Goal: Information Seeking & Learning: Learn about a topic

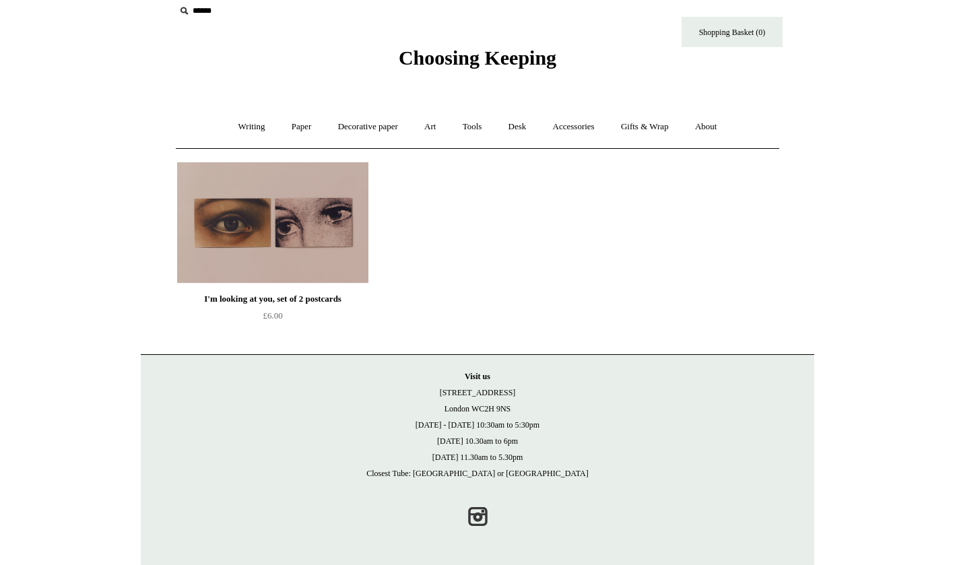
scroll to position [12, 0]
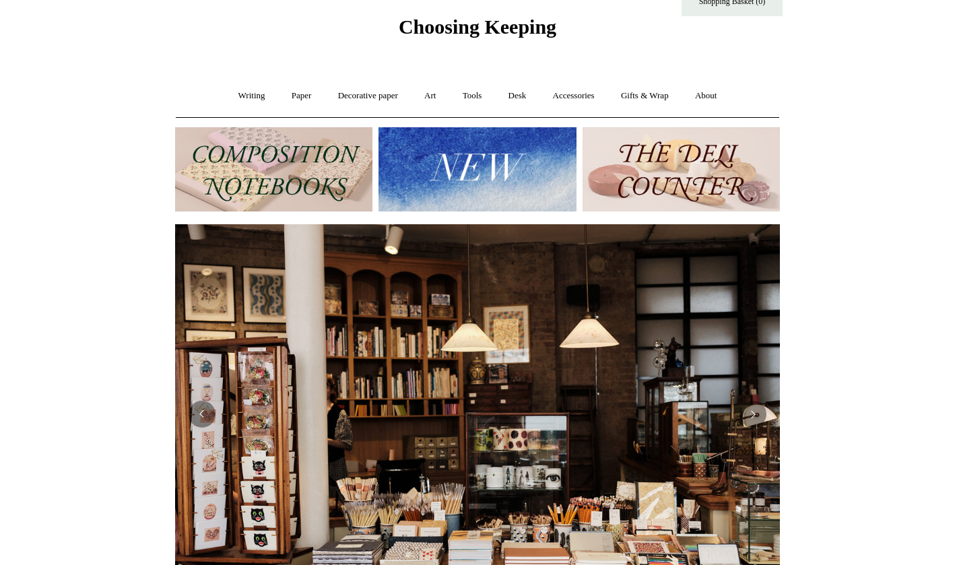
scroll to position [35, 0]
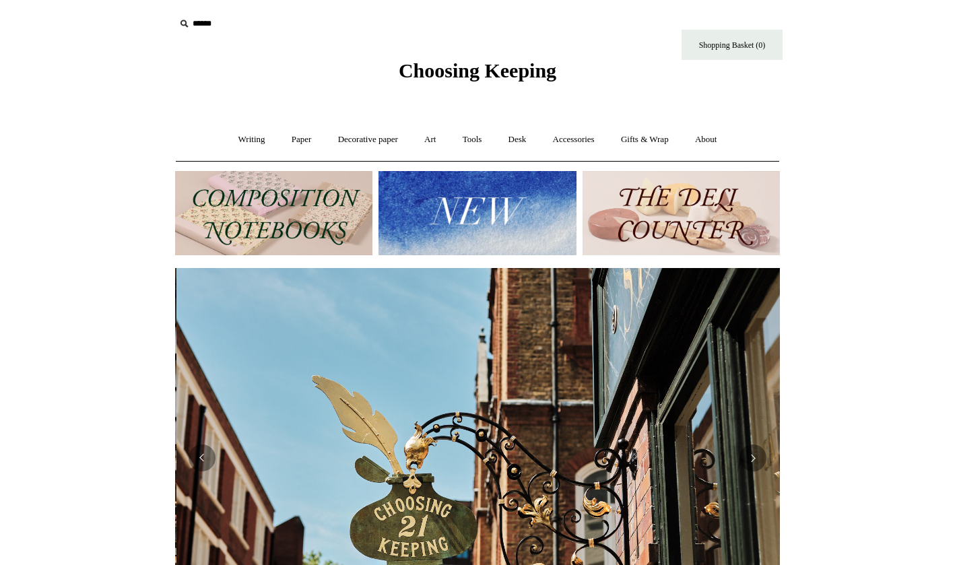
scroll to position [0, 605]
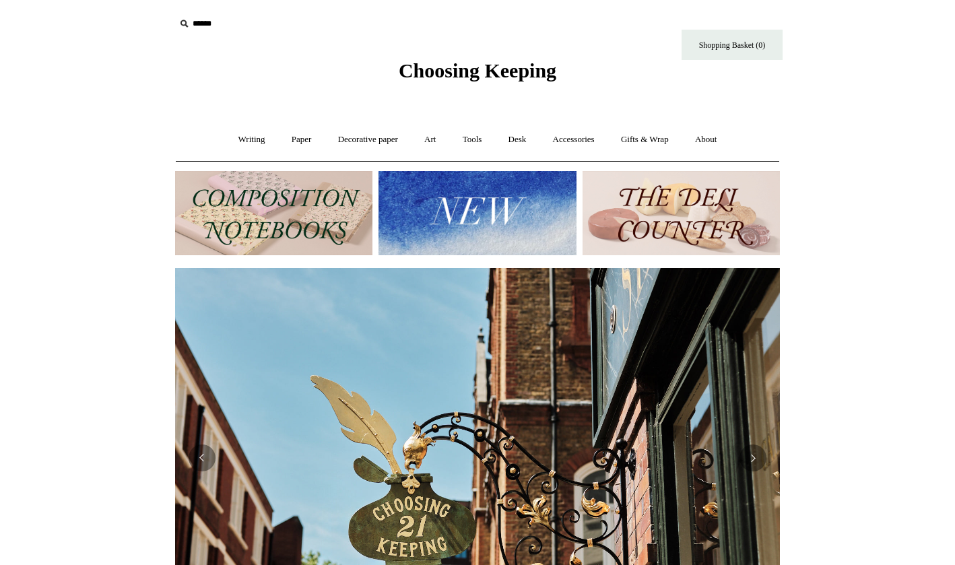
click at [181, 22] on icon at bounding box center [183, 23] width 15 height 15
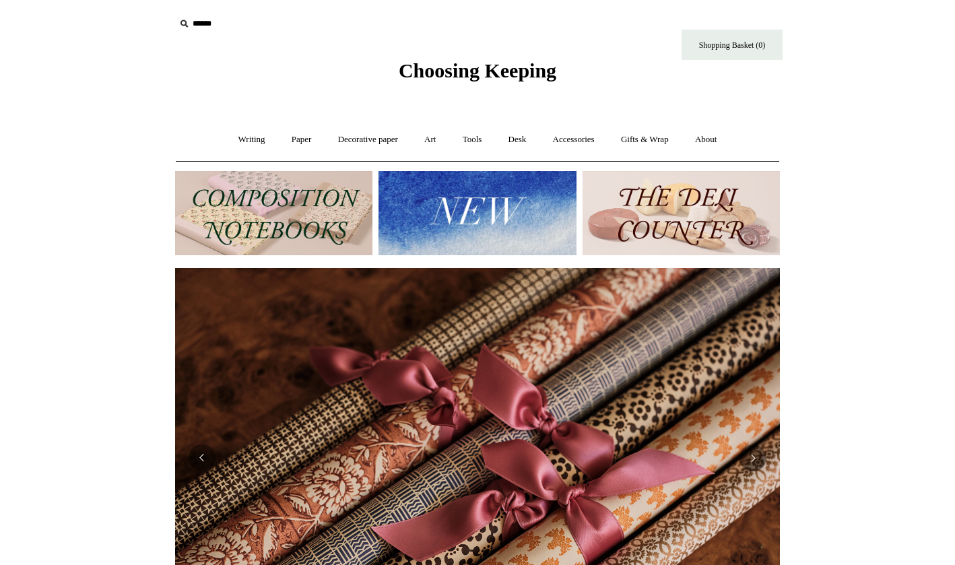
scroll to position [0, 0]
click at [204, 28] on input "text" at bounding box center [258, 23] width 166 height 25
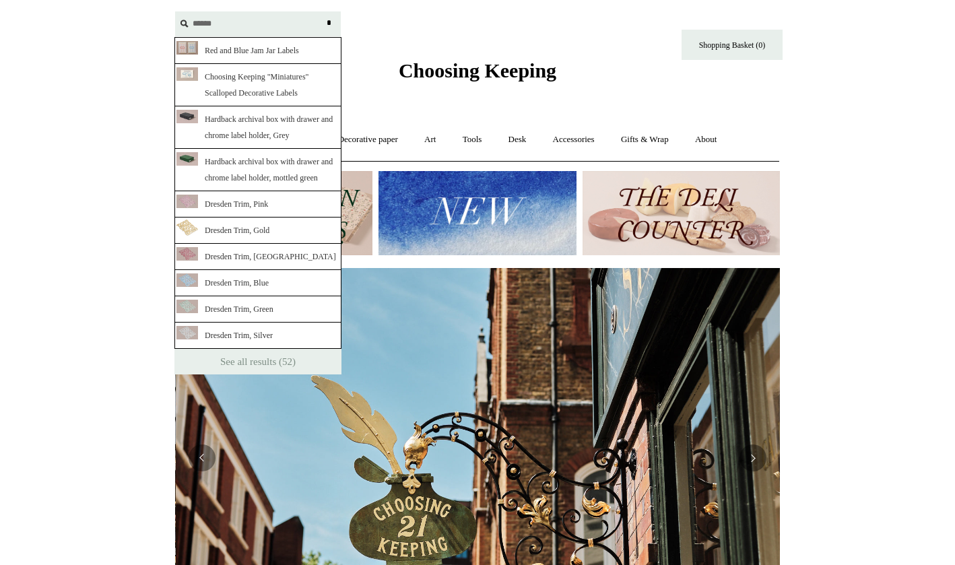
scroll to position [0, 605]
type input "******"
click at [226, 83] on link "Choosing Keeping "Miniatures" Scalloped Decorative Labels" at bounding box center [257, 85] width 167 height 42
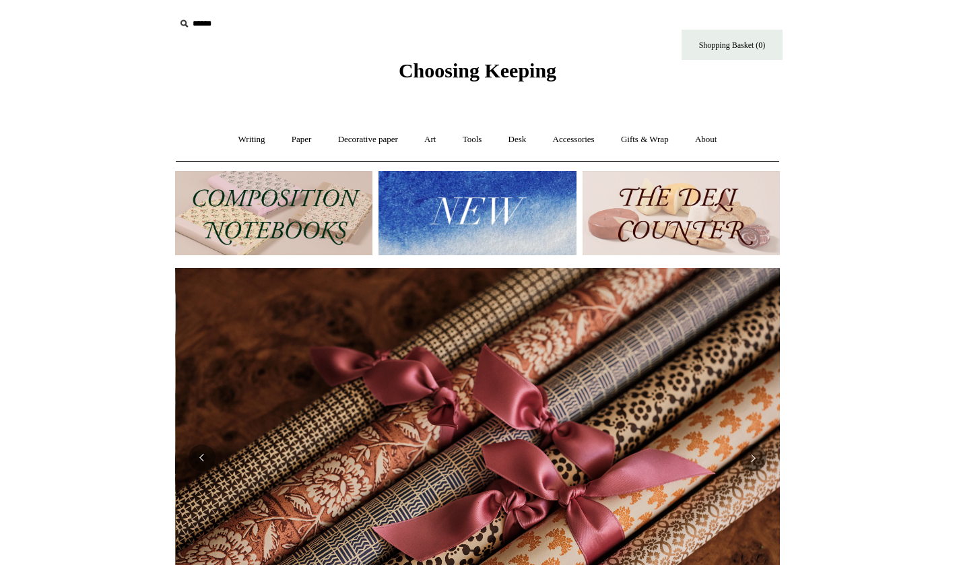
scroll to position [0, 1209]
click at [199, 24] on input "******" at bounding box center [258, 23] width 166 height 25
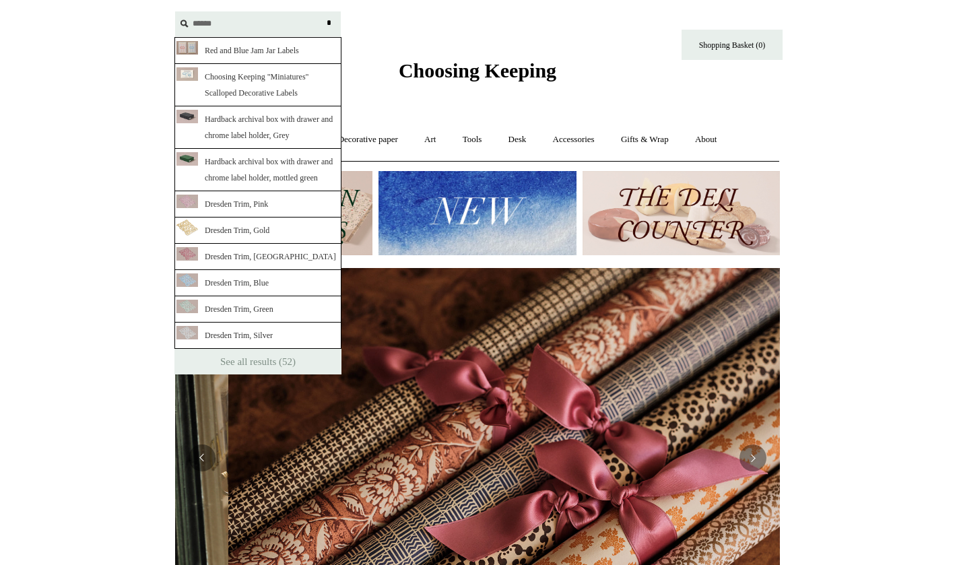
scroll to position [0, 976]
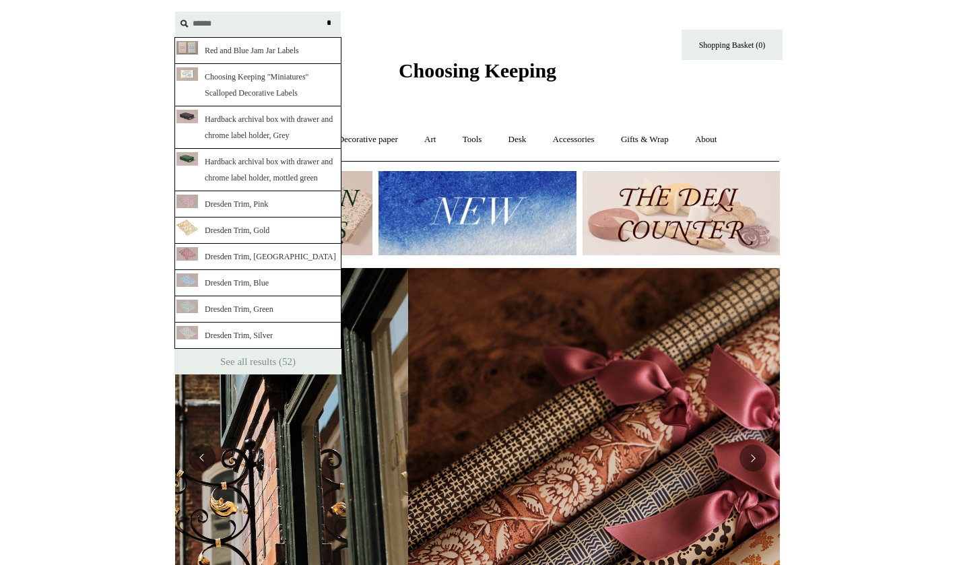
click at [207, 135] on link "Hardback archival box with drawer and chrome label holder, Grey" at bounding box center [257, 127] width 167 height 42
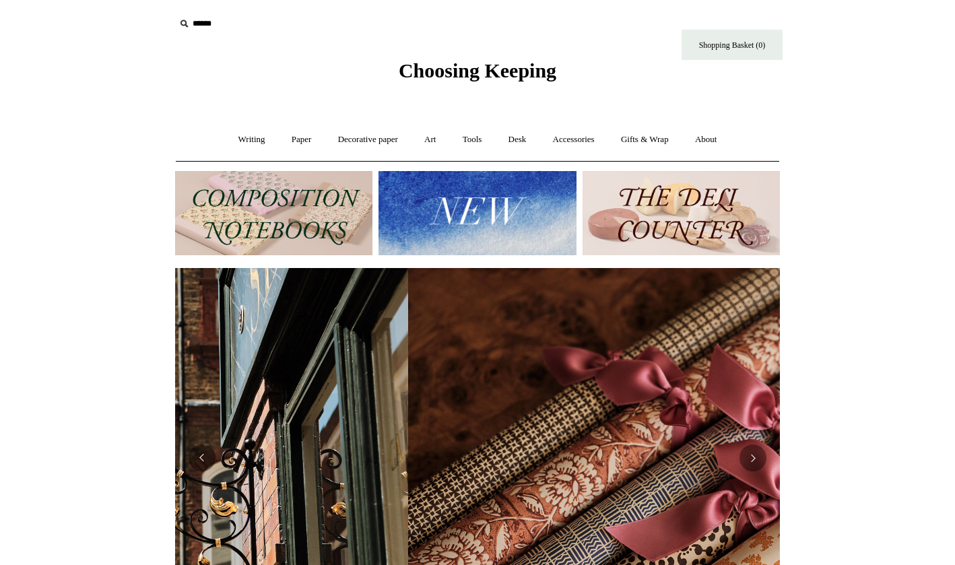
scroll to position [0, 1209]
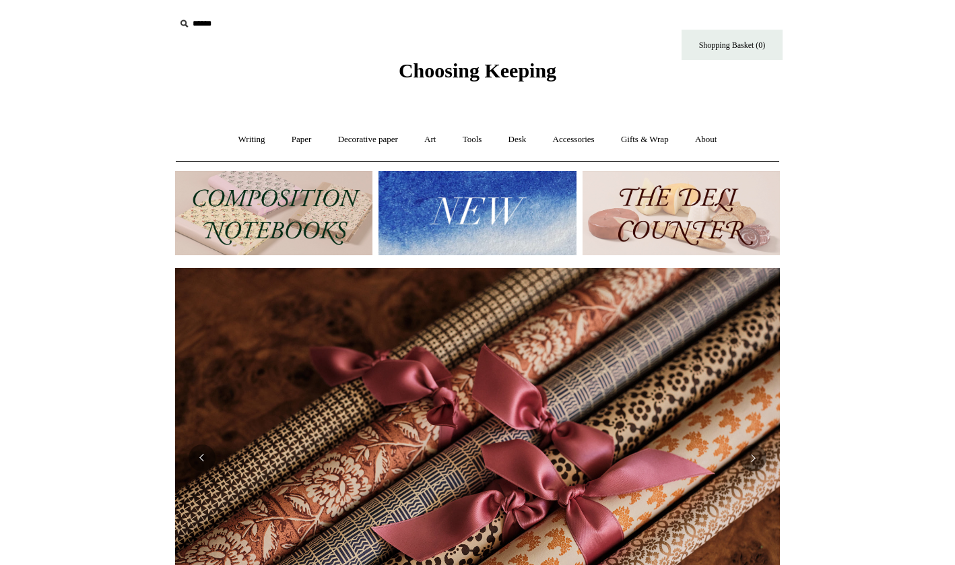
click at [213, 30] on input "******" at bounding box center [258, 23] width 166 height 25
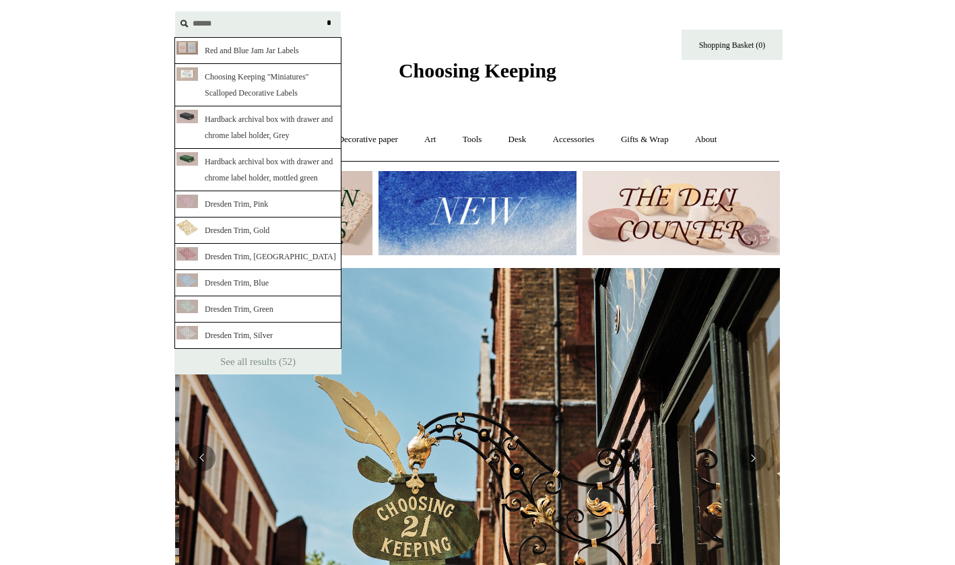
scroll to position [0, 605]
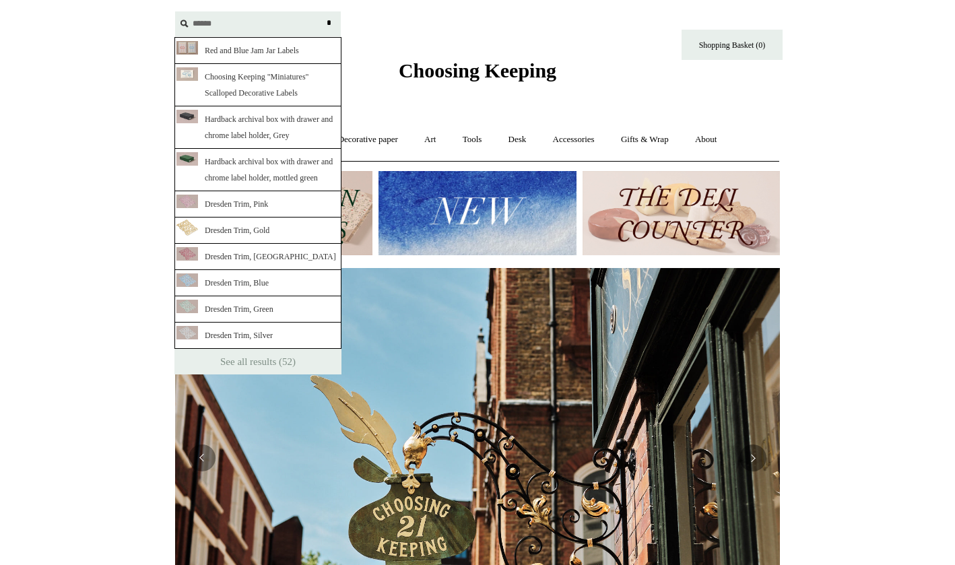
click at [221, 244] on link "Dresden Trim, Gold" at bounding box center [257, 230] width 167 height 26
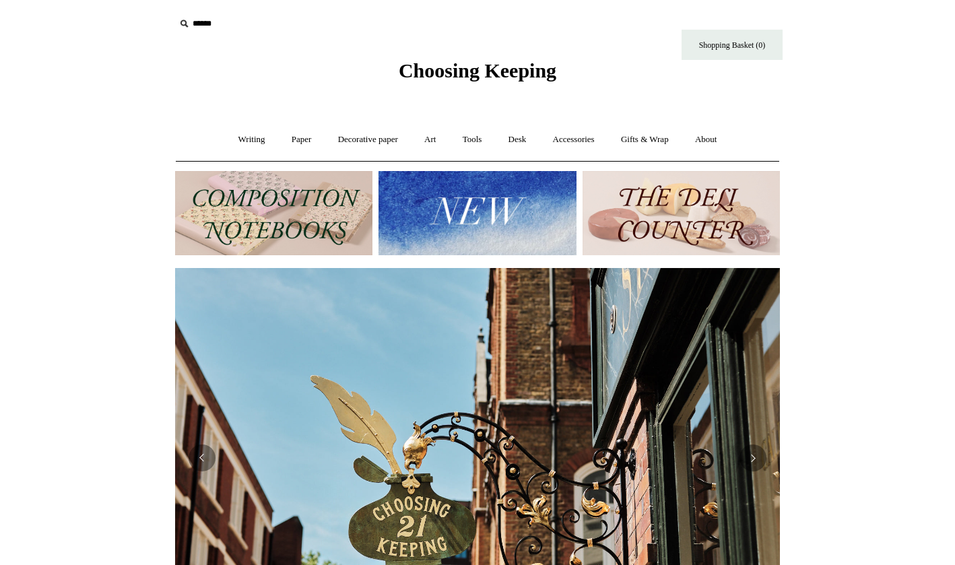
click at [205, 26] on input "******" at bounding box center [258, 23] width 166 height 25
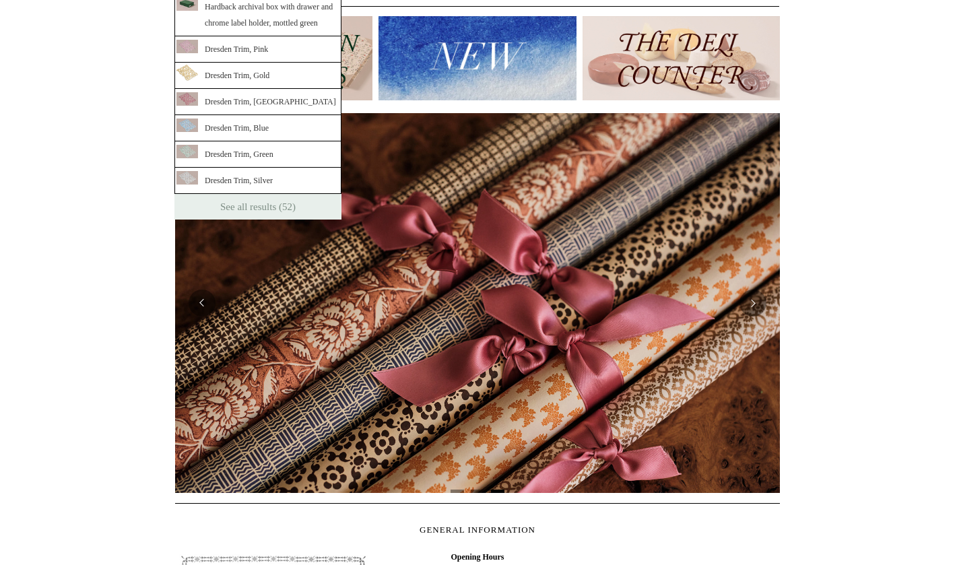
scroll to position [157, 0]
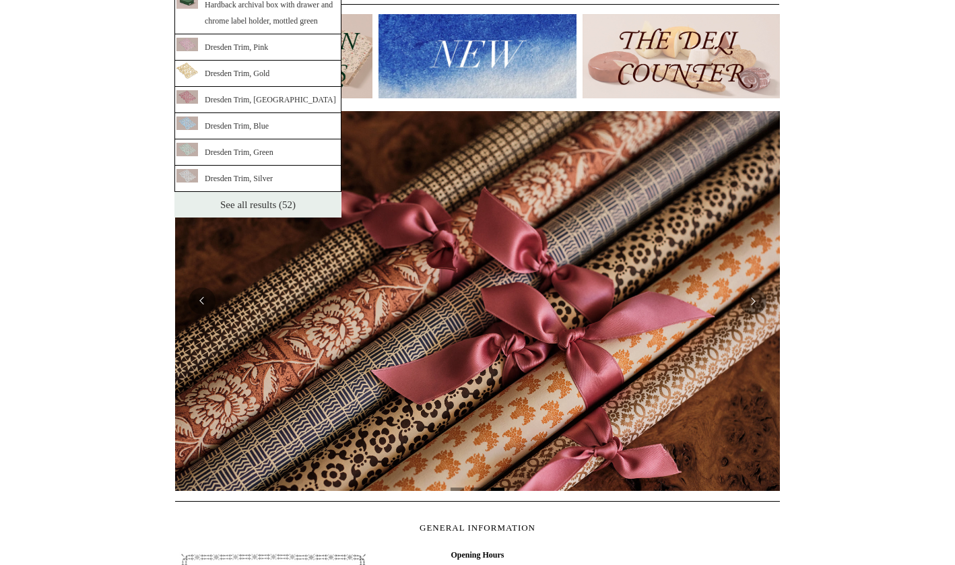
click at [246, 217] on link "See all results (52)" at bounding box center [257, 205] width 167 height 26
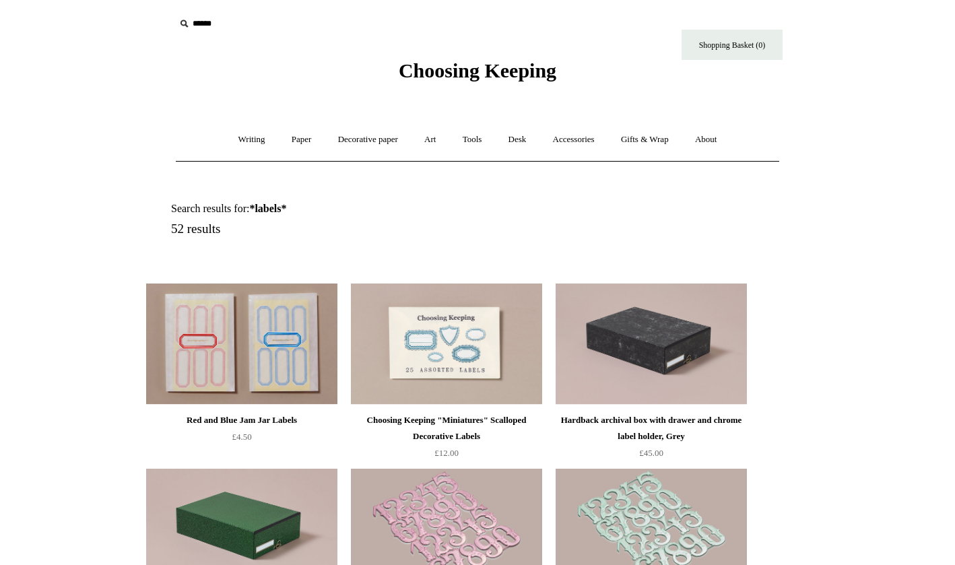
click at [223, 365] on img at bounding box center [241, 343] width 191 height 121
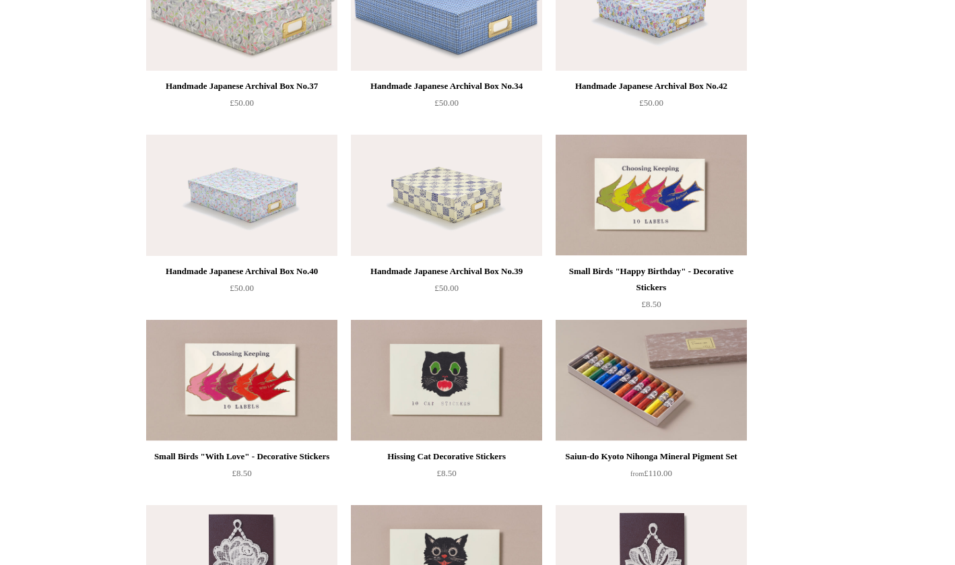
scroll to position [2010, 0]
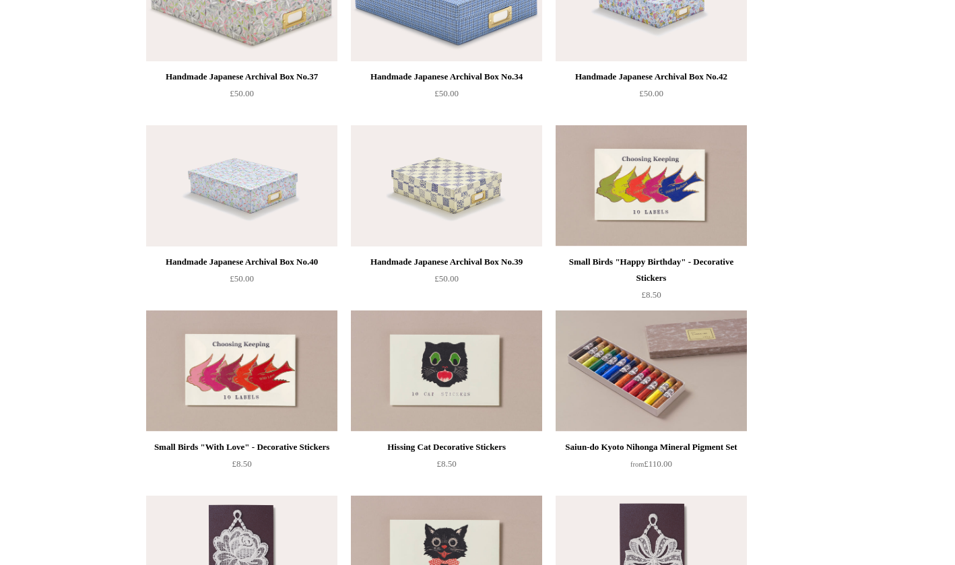
click at [452, 372] on img at bounding box center [446, 370] width 191 height 121
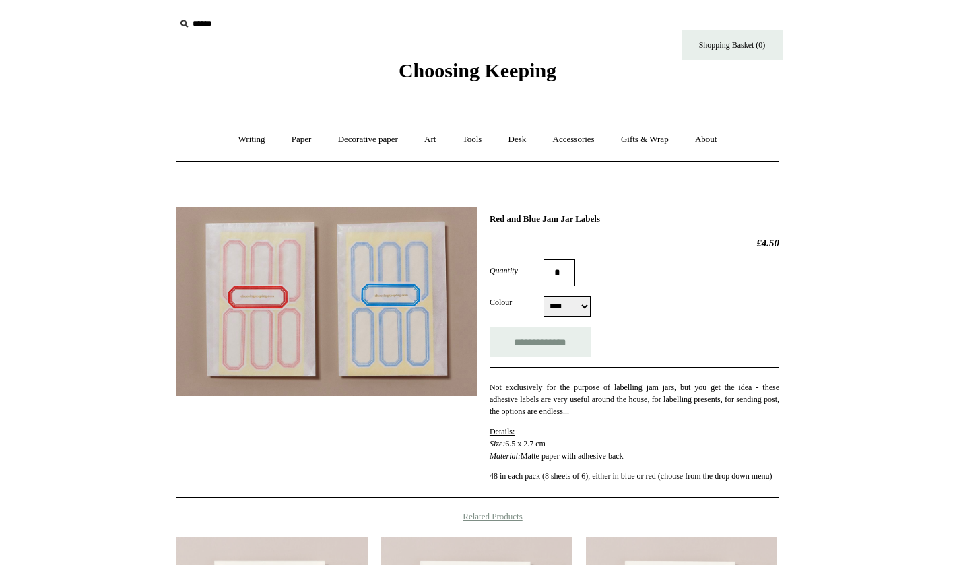
select select "****"
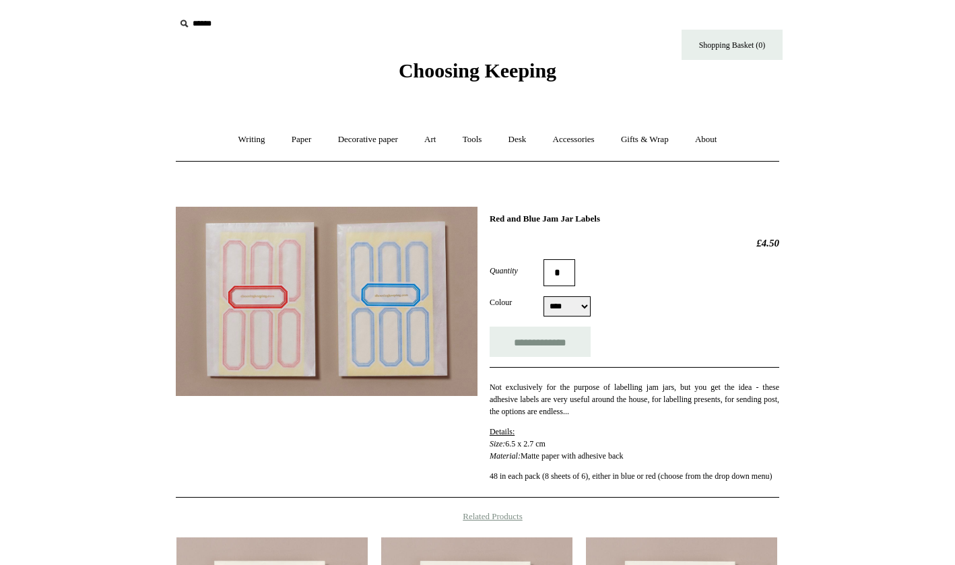
click at [223, 365] on img at bounding box center [327, 301] width 302 height 189
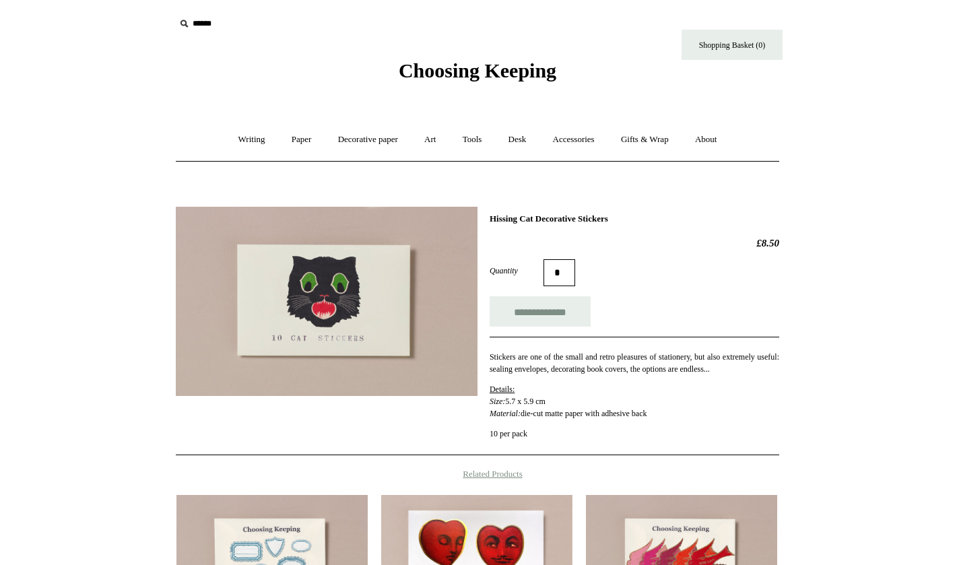
click at [301, 296] on img at bounding box center [327, 301] width 302 height 189
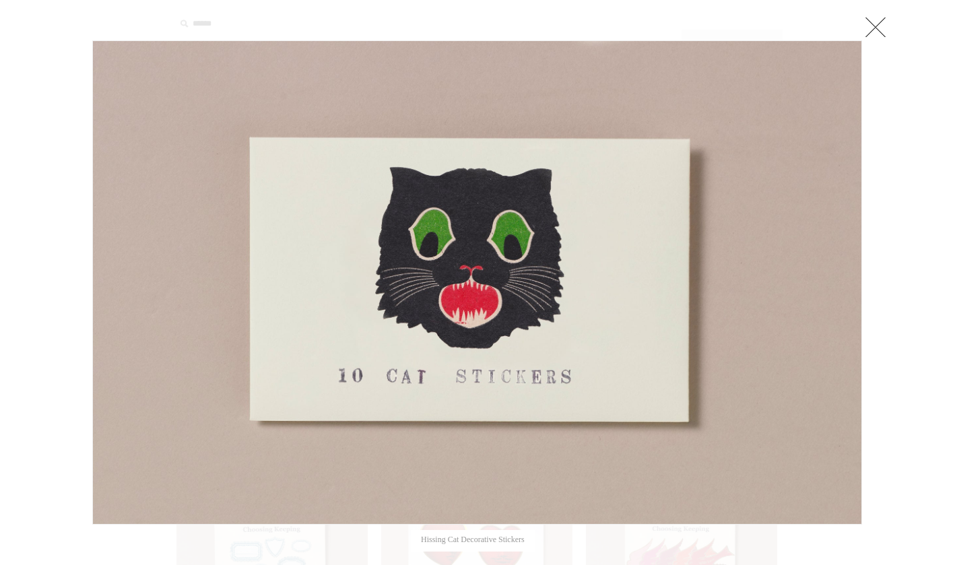
click at [879, 18] on link at bounding box center [875, 26] width 27 height 27
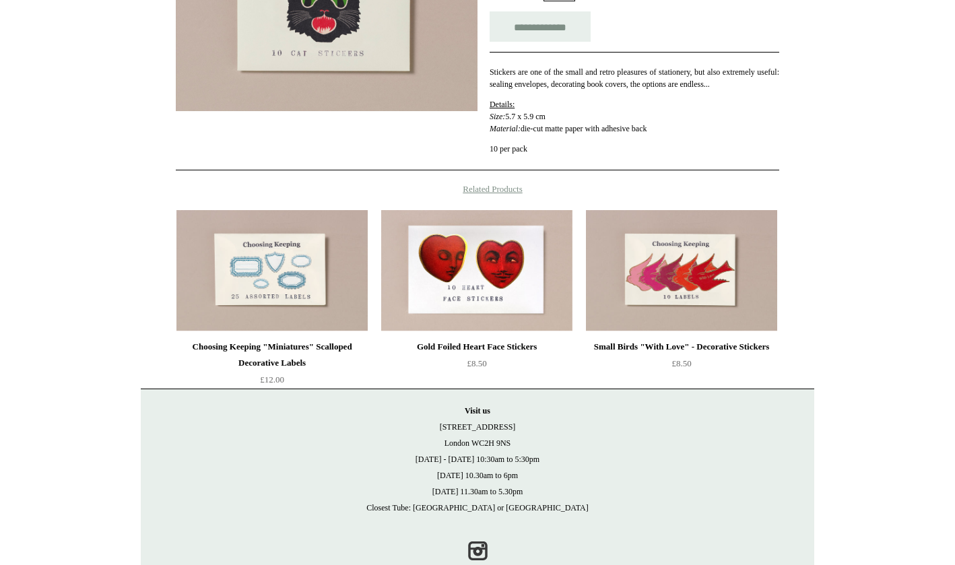
scroll to position [286, 0]
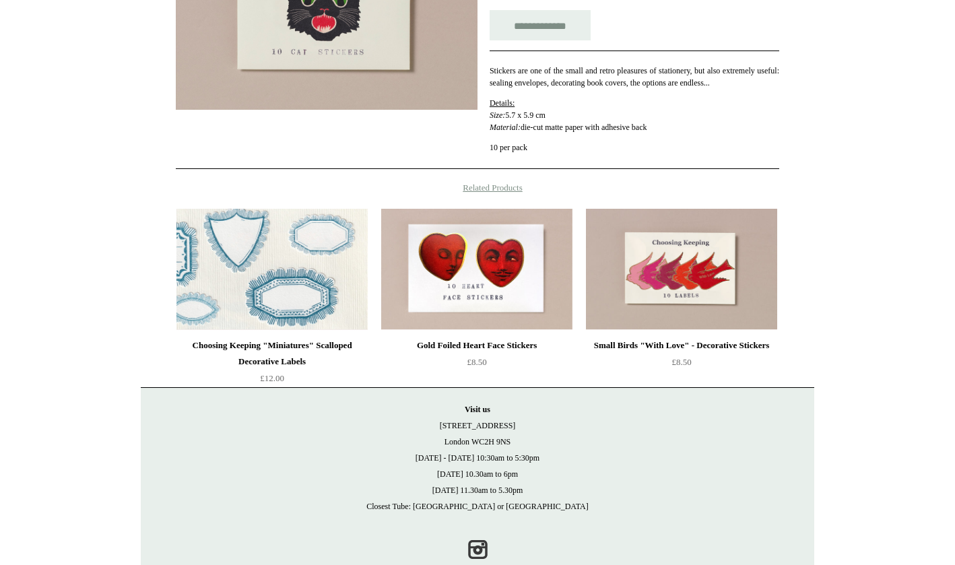
click at [270, 299] on img at bounding box center [271, 269] width 191 height 121
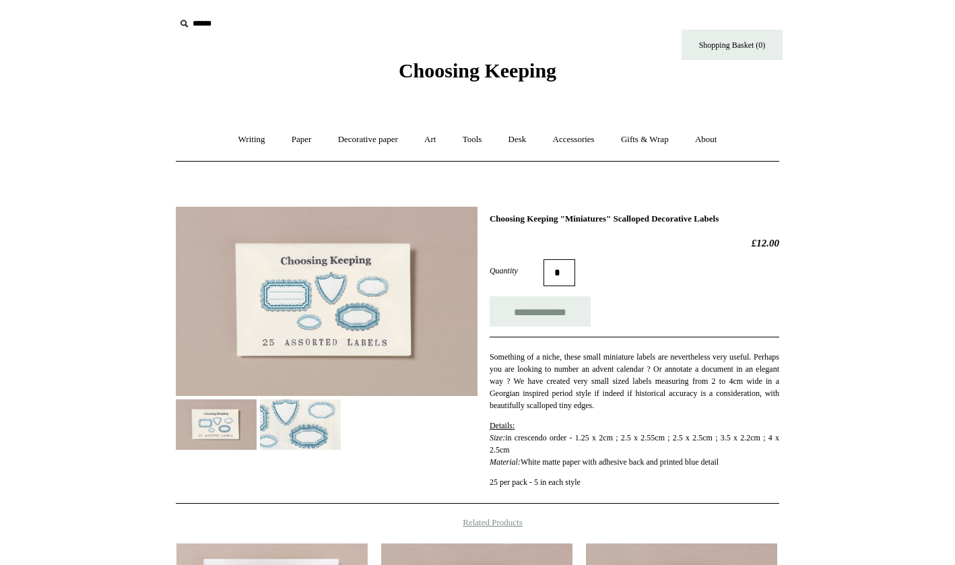
click at [301, 279] on img at bounding box center [327, 301] width 302 height 189
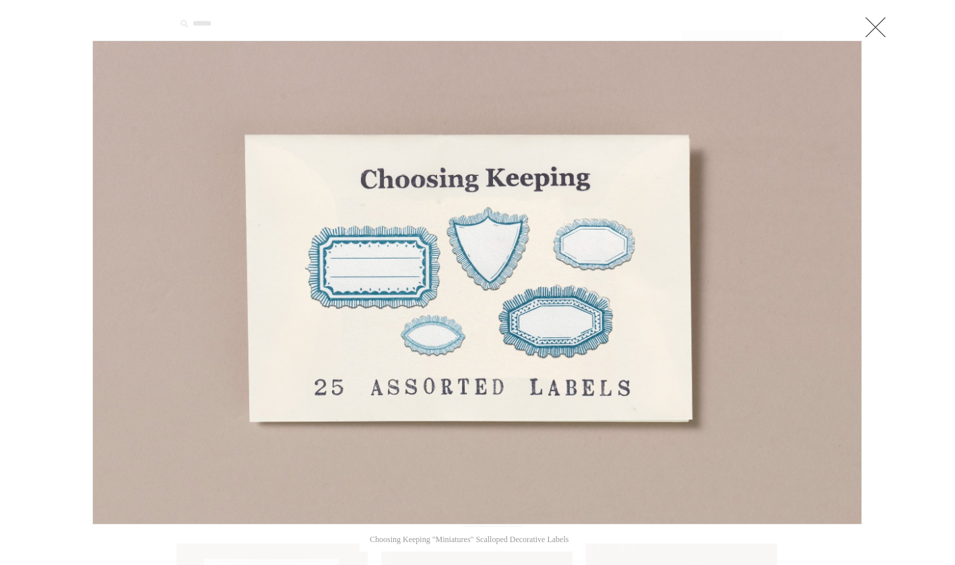
click at [877, 22] on link at bounding box center [875, 26] width 27 height 27
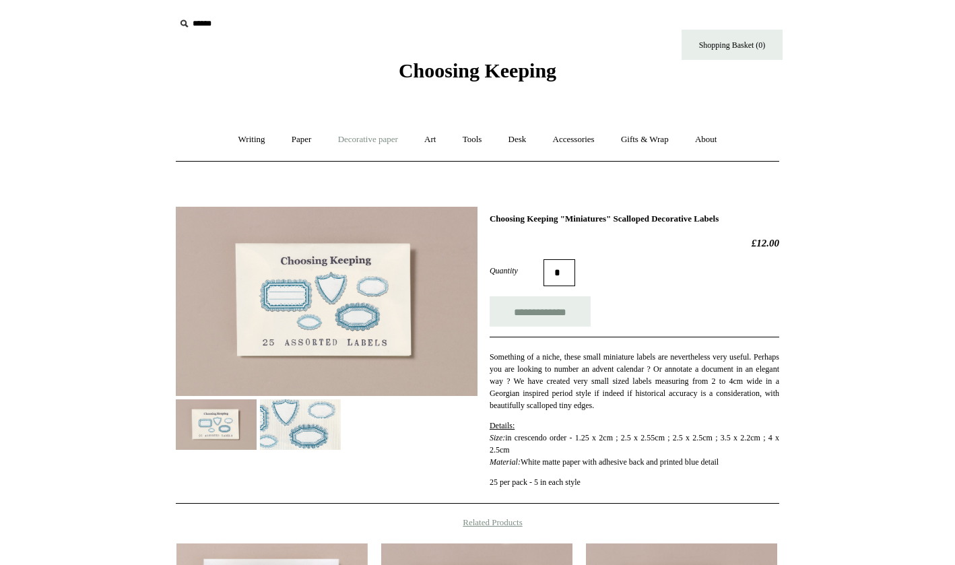
click at [366, 140] on link "Decorative paper +" at bounding box center [368, 140] width 84 height 36
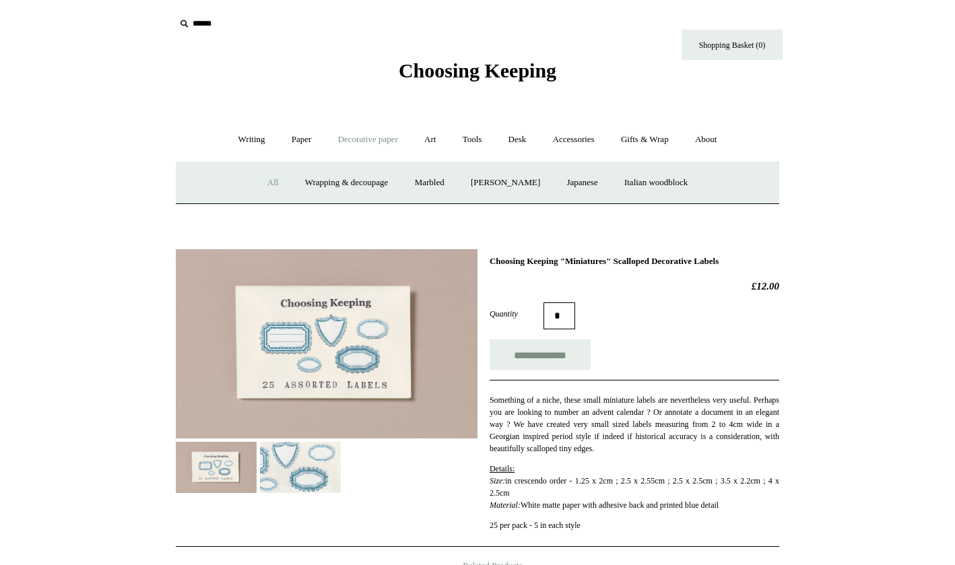
click at [261, 177] on link "All" at bounding box center [273, 183] width 36 height 36
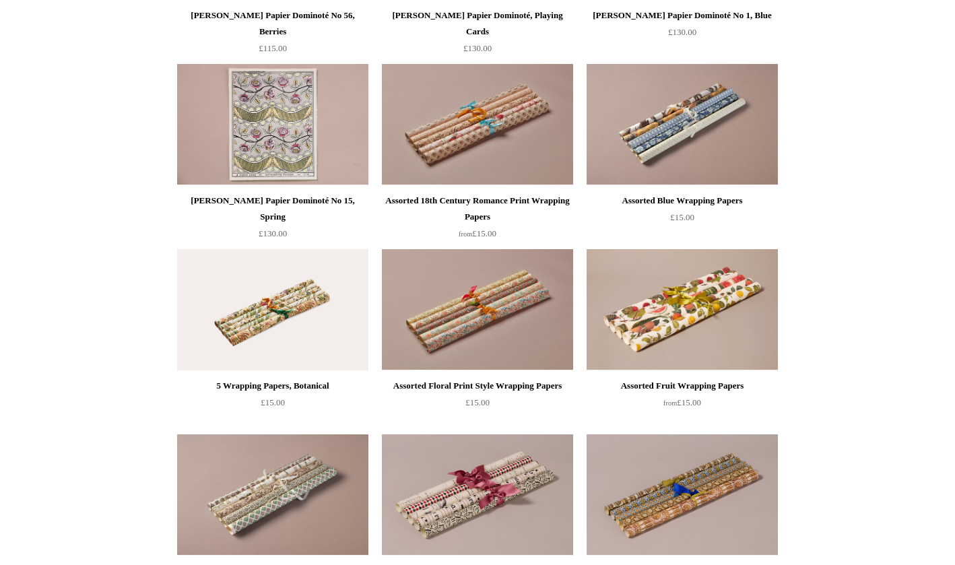
scroll to position [1409, 0]
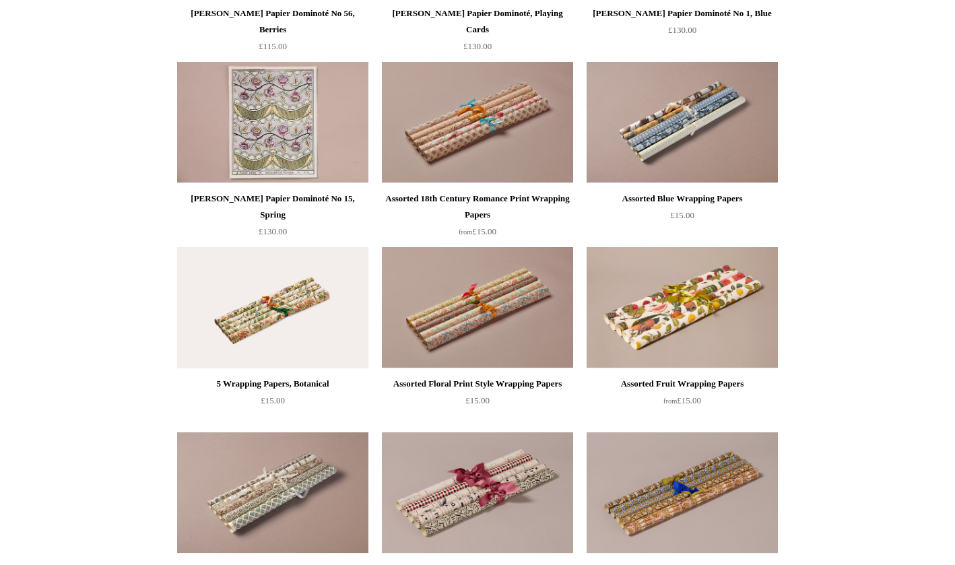
click at [661, 128] on img at bounding box center [681, 122] width 191 height 121
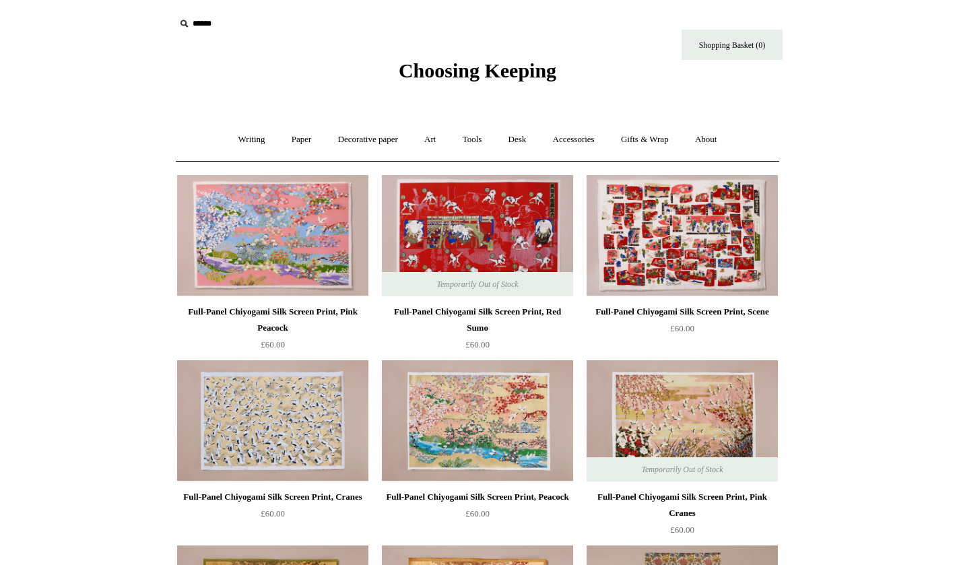
scroll to position [0, 0]
click at [298, 140] on link "Paper +" at bounding box center [301, 140] width 44 height 36
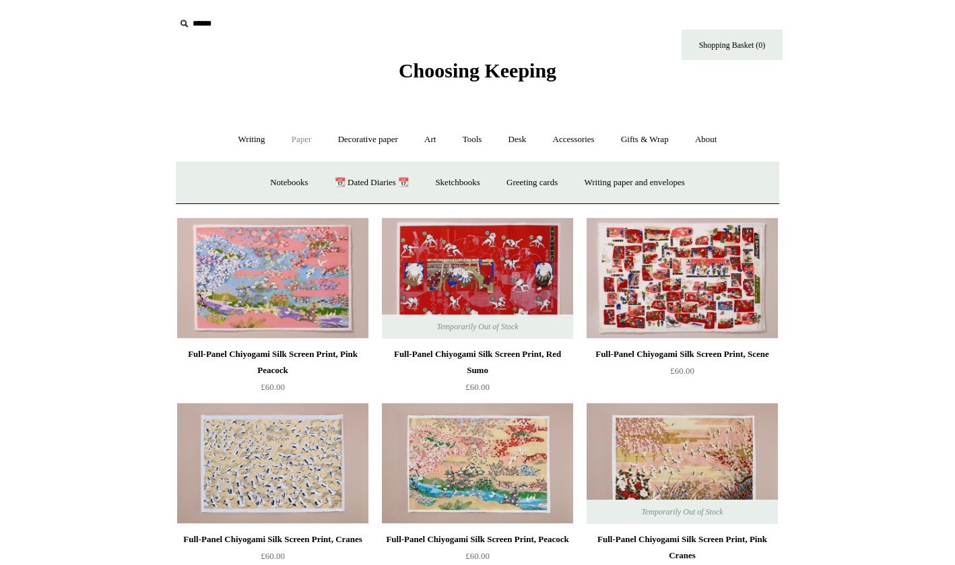
click at [298, 140] on link "Paper -" at bounding box center [301, 140] width 44 height 36
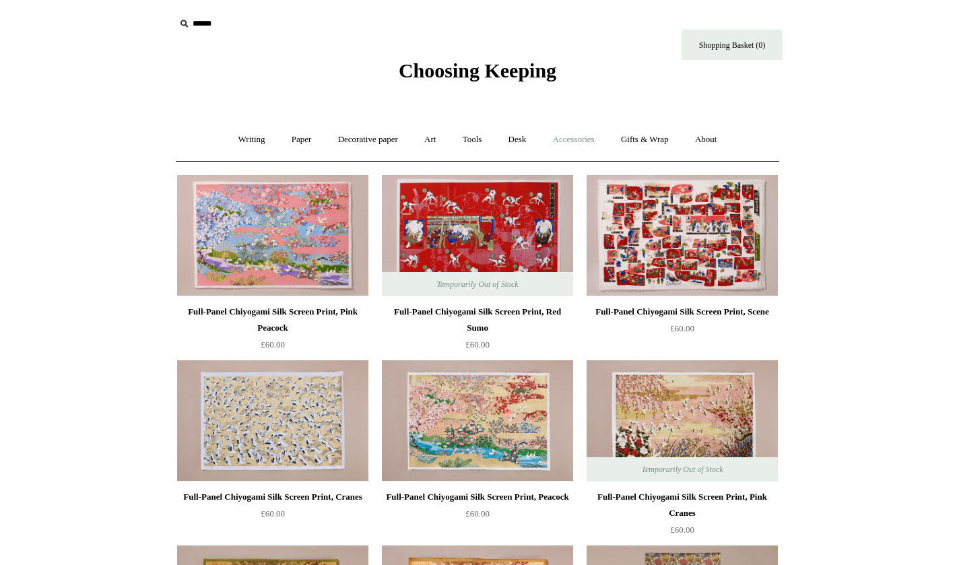
click at [575, 138] on link "Accessories +" at bounding box center [574, 140] width 66 height 36
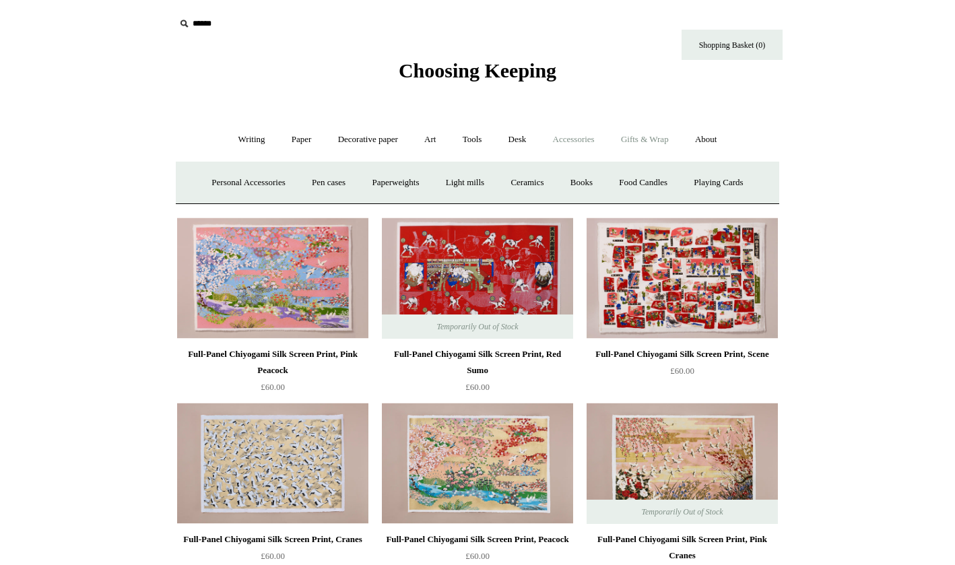
click at [646, 137] on link "Gifts & Wrap +" at bounding box center [645, 140] width 72 height 36
click at [622, 178] on link "Stickers" at bounding box center [618, 183] width 53 height 36
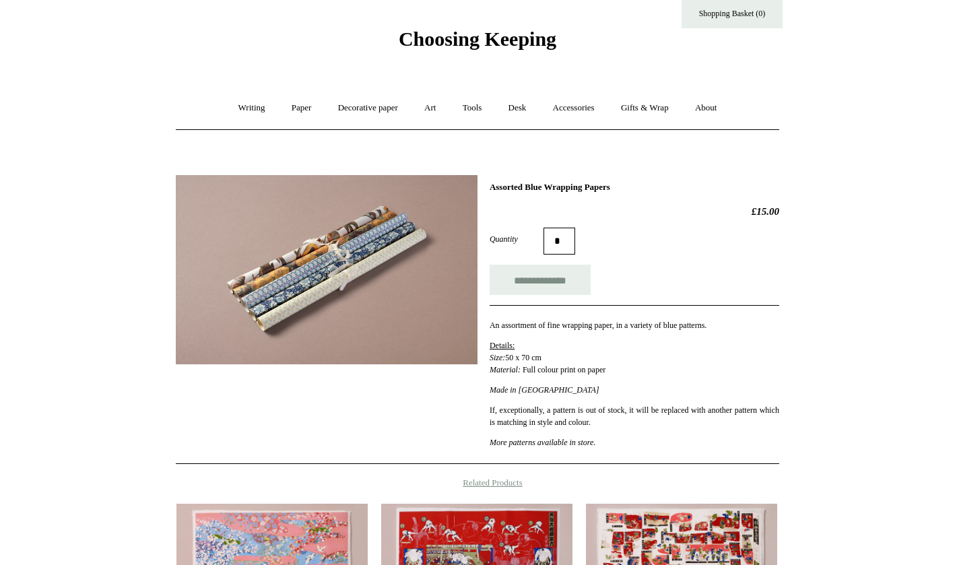
scroll to position [30, 0]
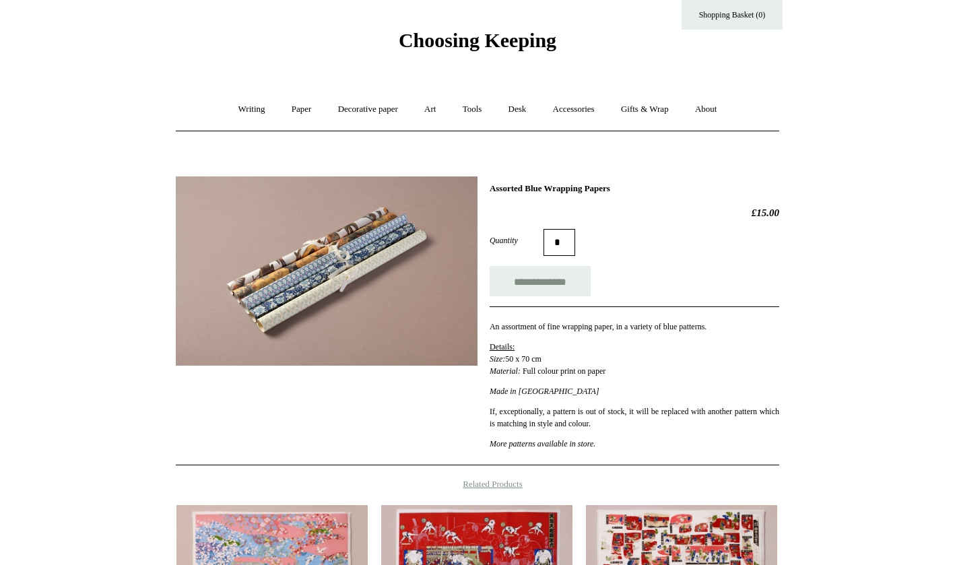
click at [343, 283] on img at bounding box center [327, 270] width 302 height 189
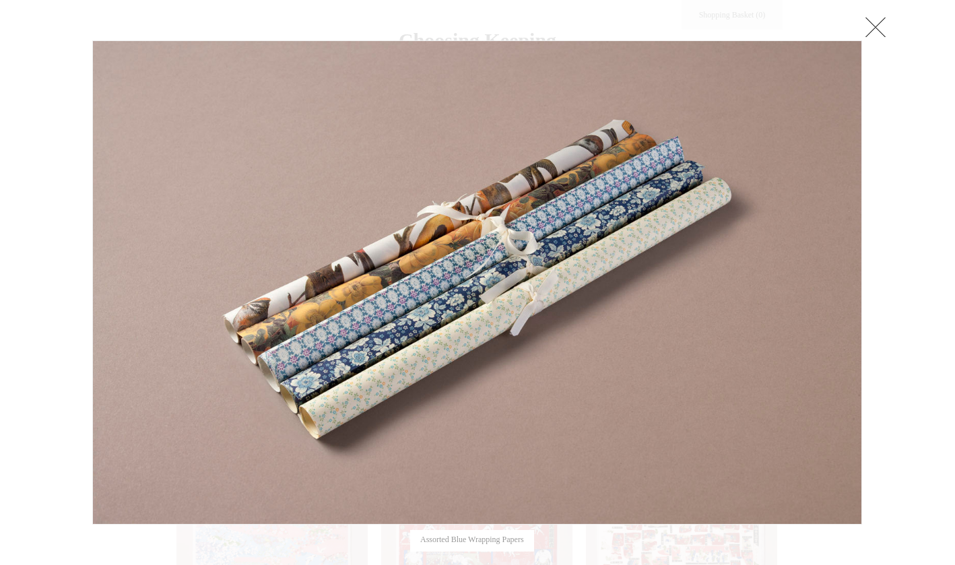
click at [877, 22] on link at bounding box center [875, 26] width 27 height 27
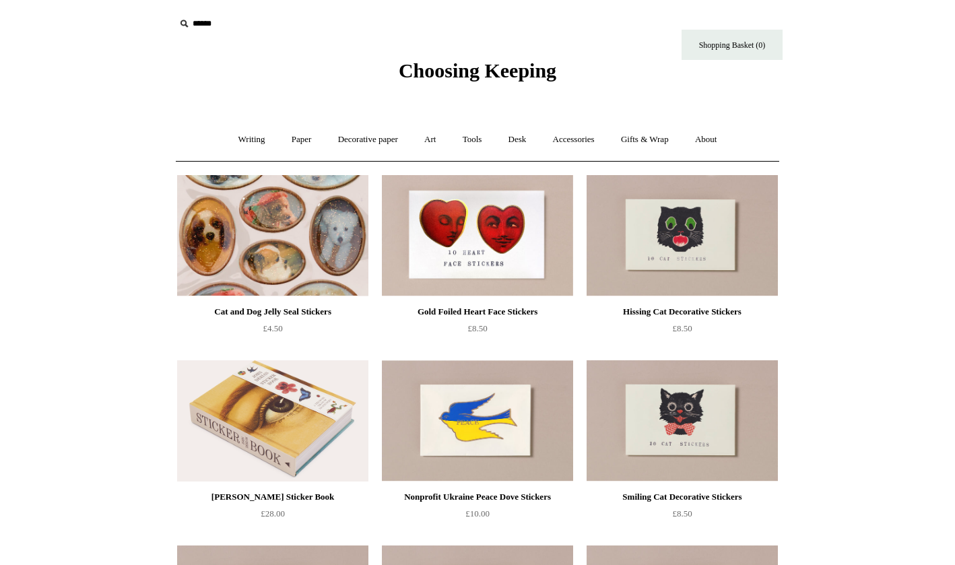
click at [259, 254] on img at bounding box center [272, 235] width 191 height 121
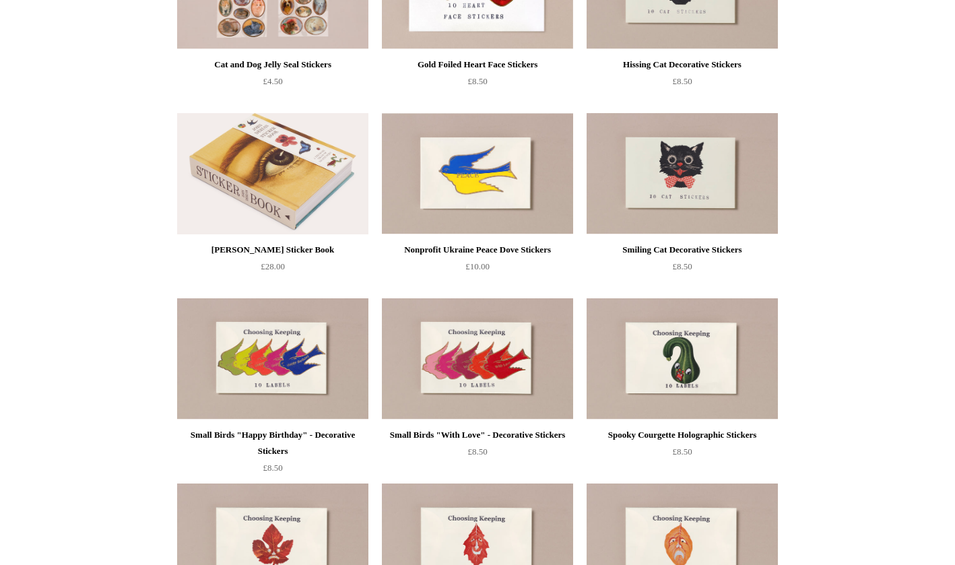
scroll to position [249, 0]
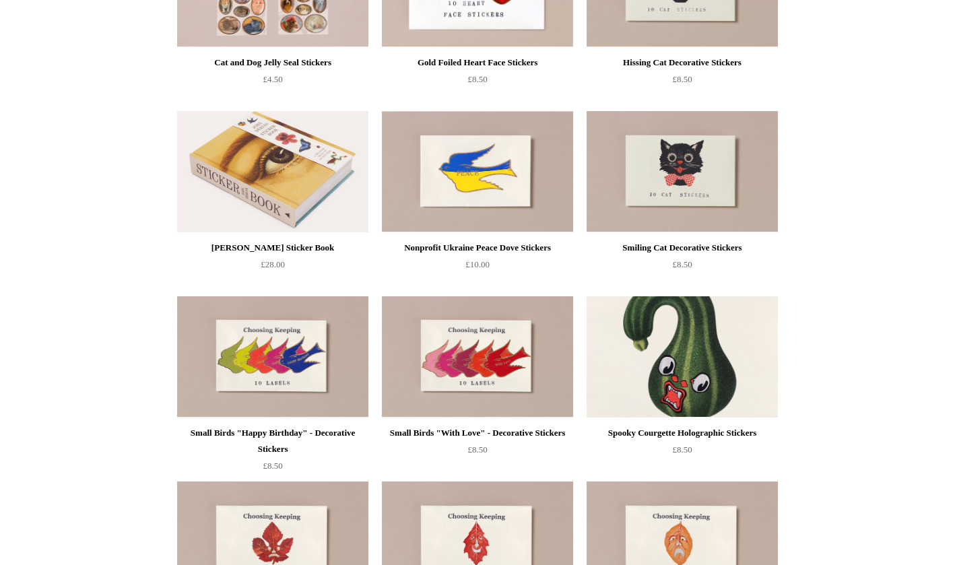
click at [677, 362] on img at bounding box center [681, 356] width 191 height 121
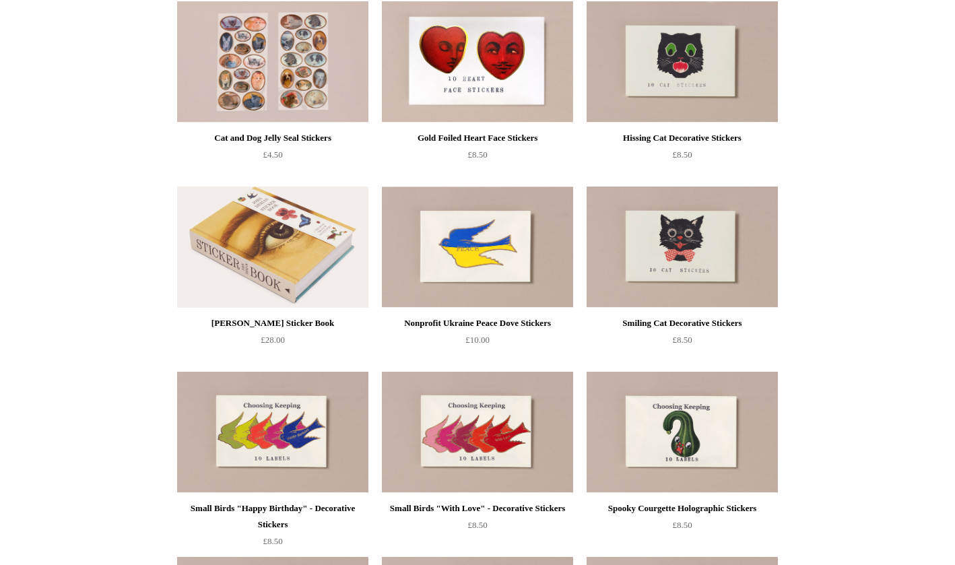
scroll to position [172, 0]
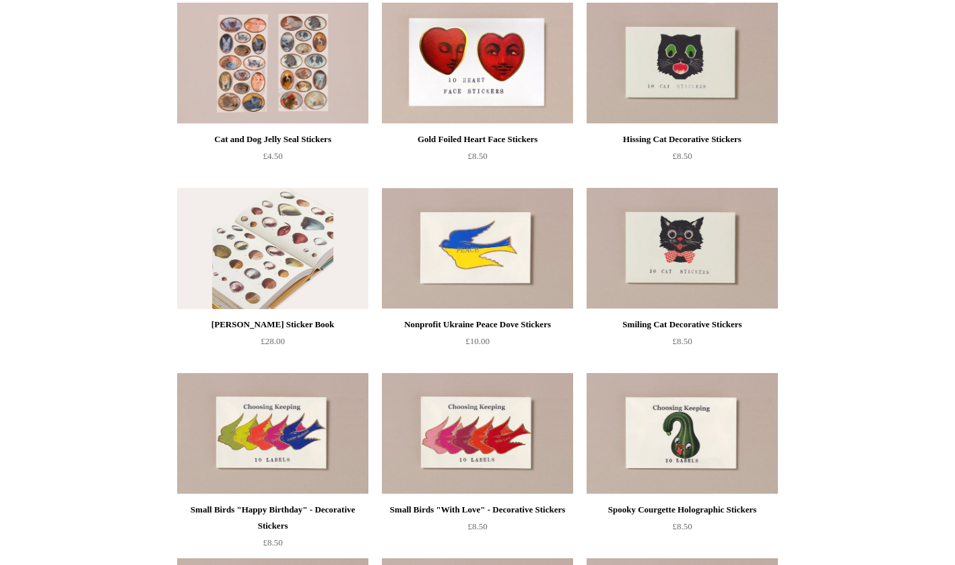
click at [270, 237] on img at bounding box center [272, 248] width 191 height 121
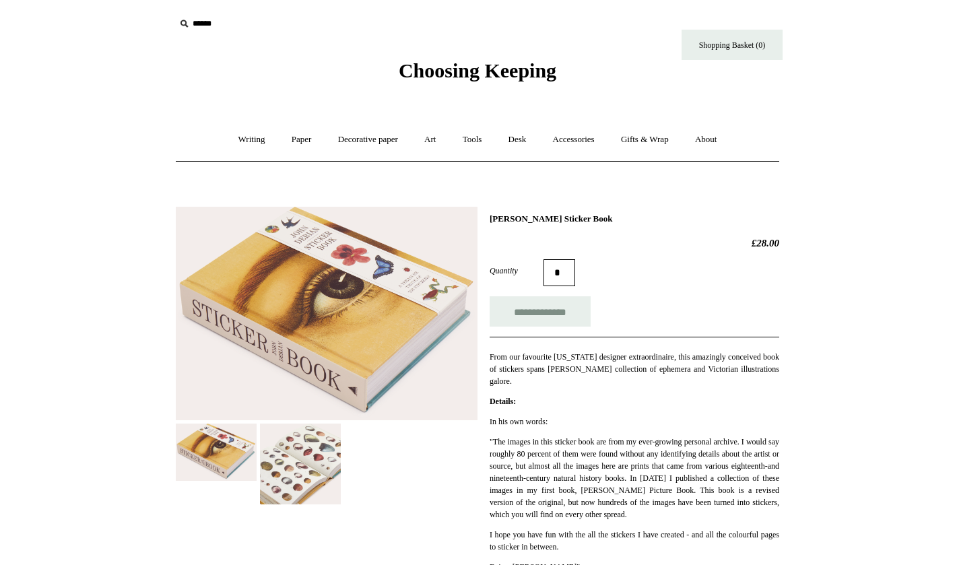
click at [304, 445] on img at bounding box center [300, 463] width 81 height 81
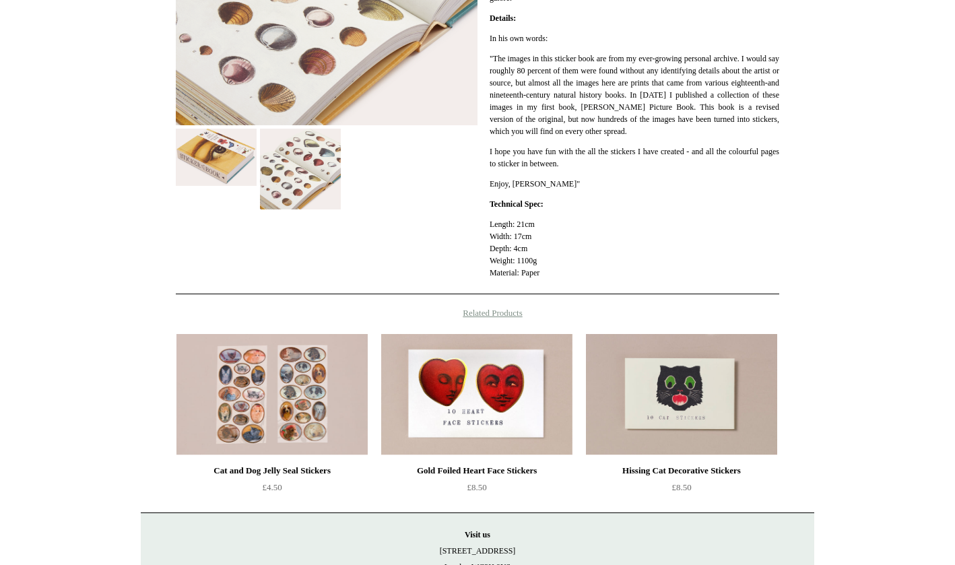
scroll to position [384, 0]
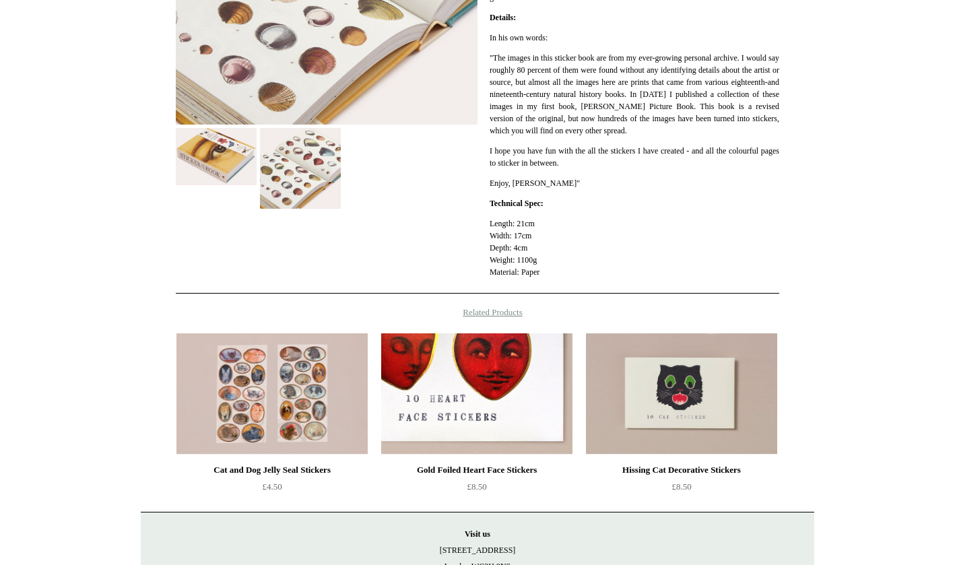
click at [465, 391] on img at bounding box center [476, 393] width 191 height 121
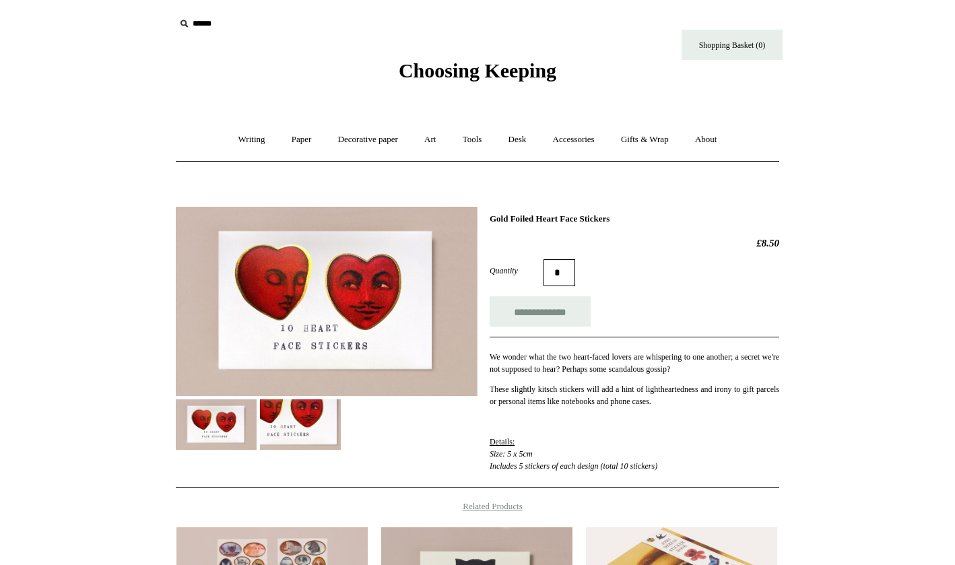
click at [323, 328] on img at bounding box center [327, 302] width 302 height 190
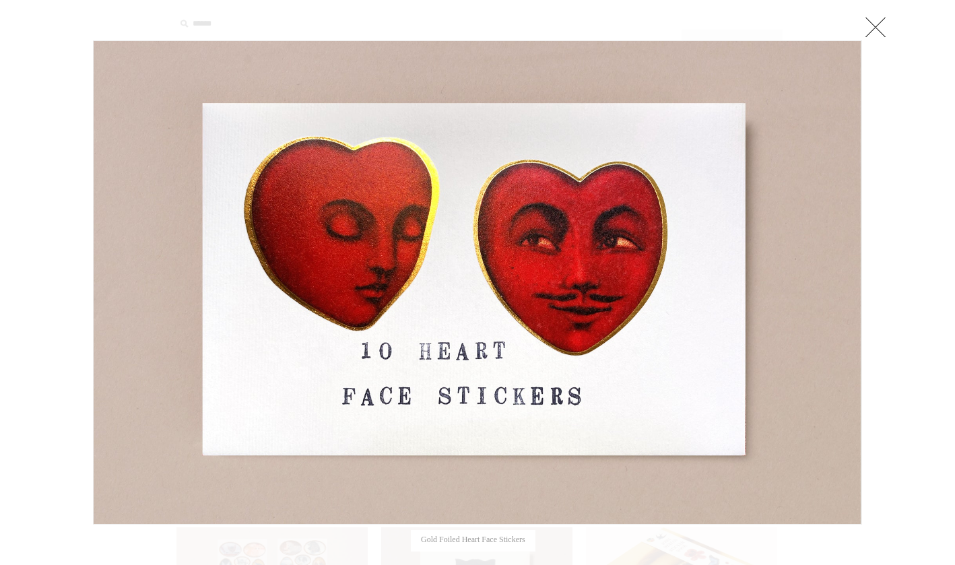
click at [881, 24] on link at bounding box center [875, 26] width 27 height 27
